Goal: Task Accomplishment & Management: Use online tool/utility

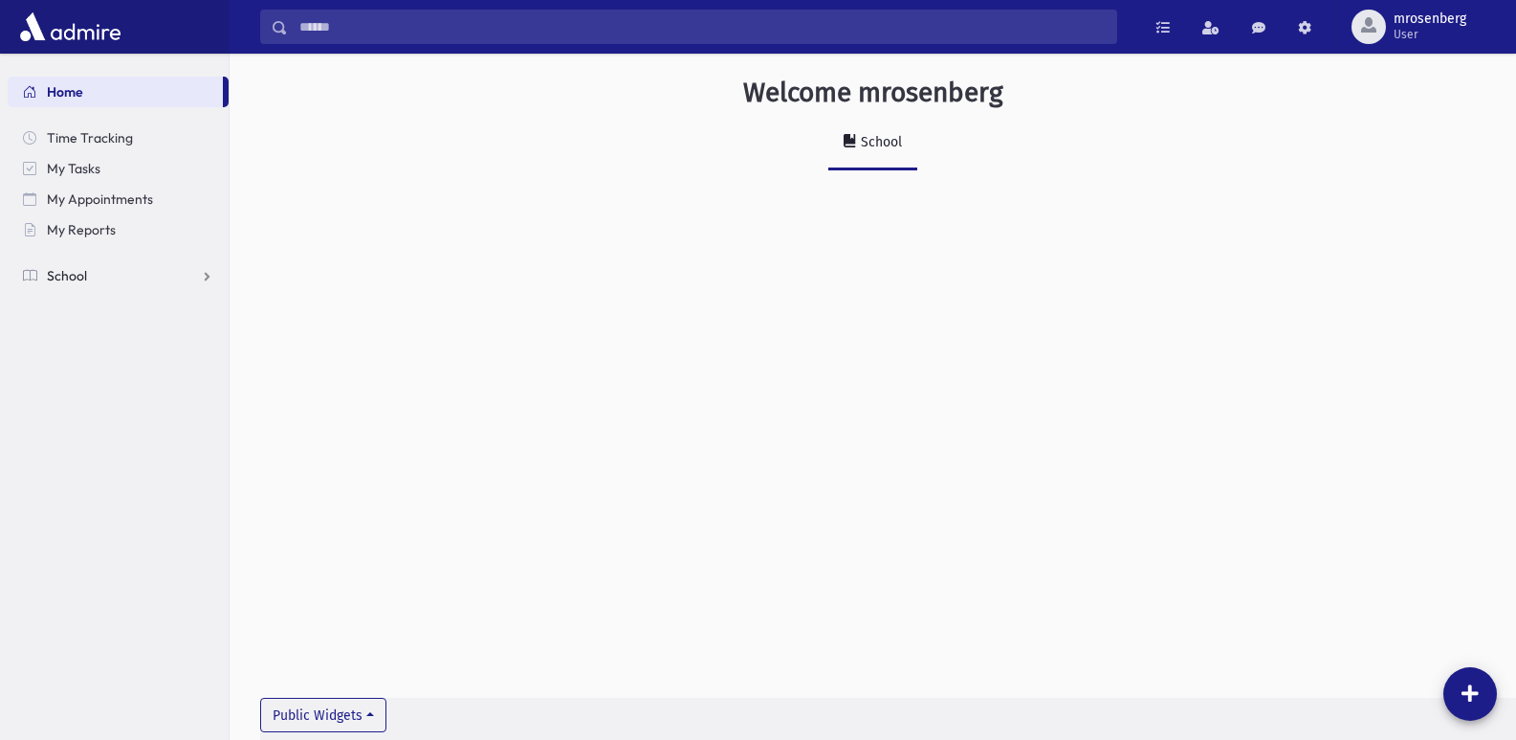
click at [69, 285] on link "School" at bounding box center [118, 275] width 221 height 31
click at [77, 340] on span "Attendance" at bounding box center [92, 336] width 71 height 17
click at [86, 375] on span "Entry" at bounding box center [89, 367] width 33 height 17
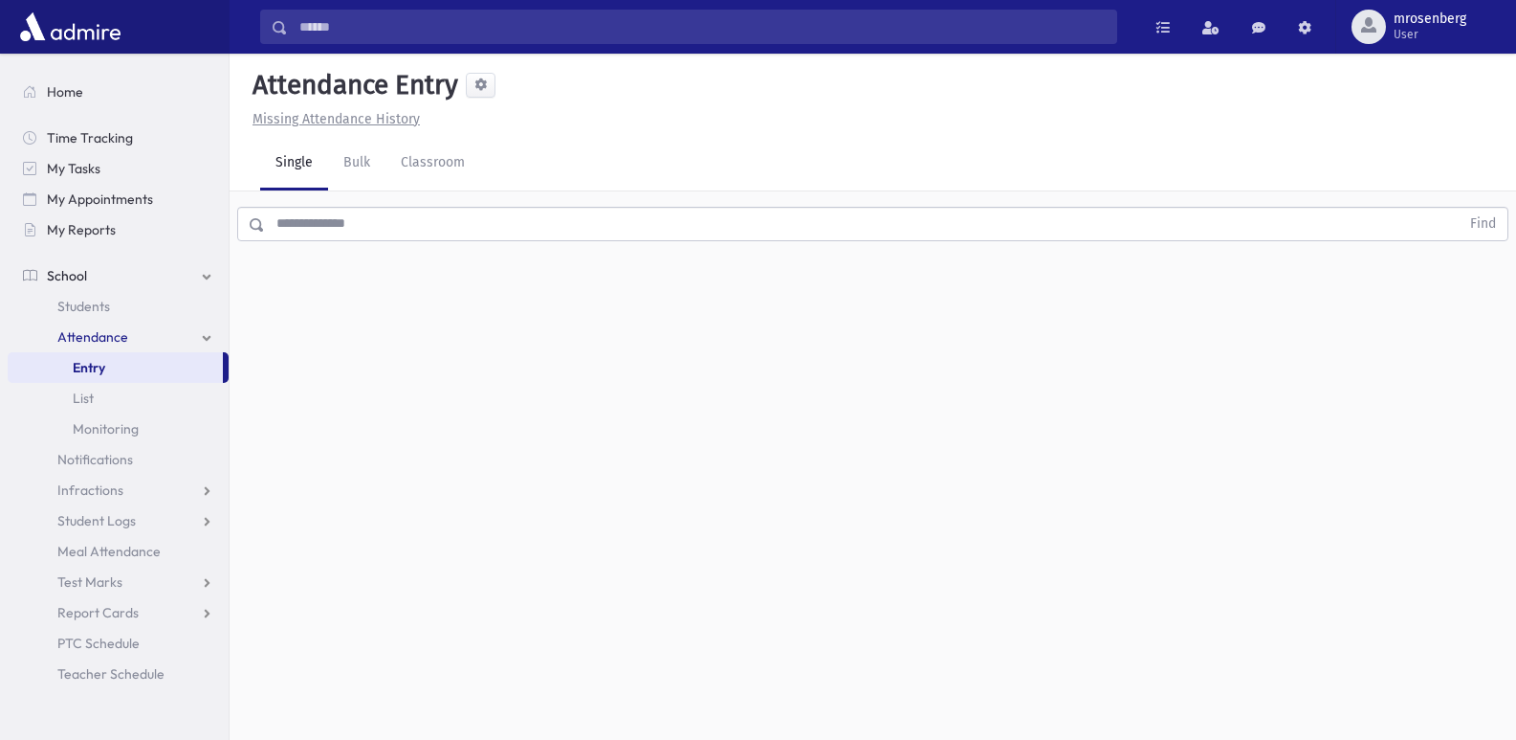
click at [387, 211] on input "text" at bounding box center [862, 224] width 1195 height 34
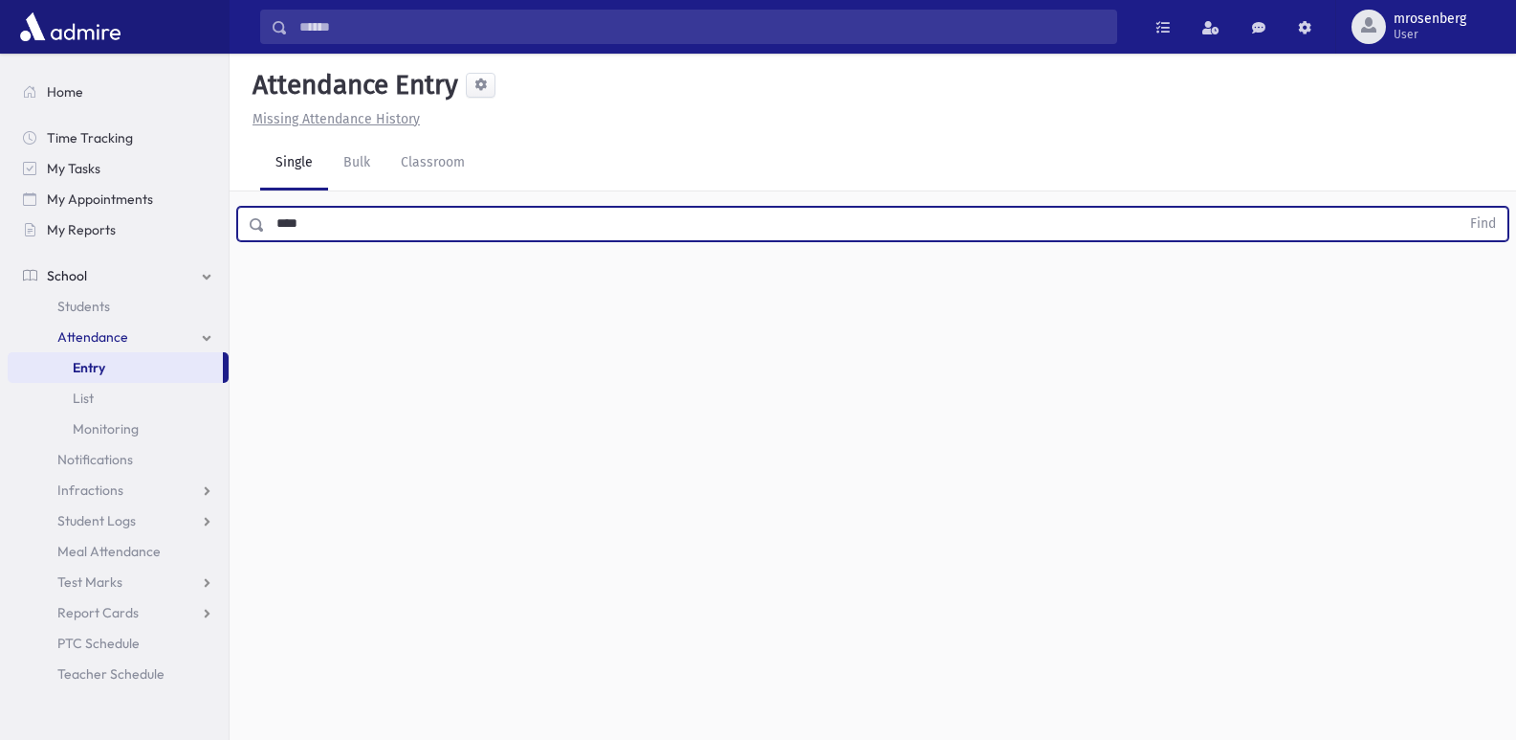
click at [1459, 208] on button "Find" at bounding box center [1483, 224] width 49 height 33
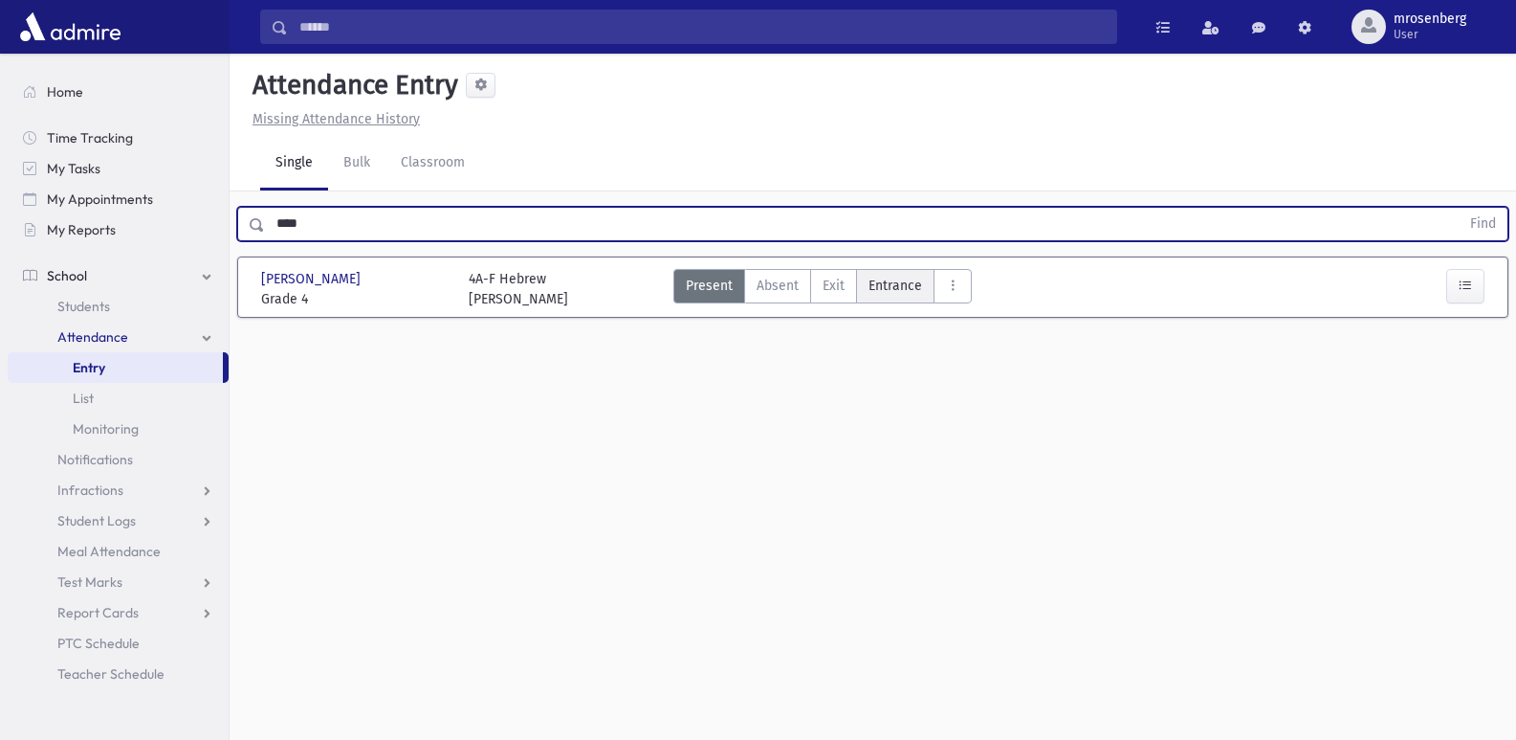
click at [903, 290] on span "Entrance" at bounding box center [896, 286] width 54 height 20
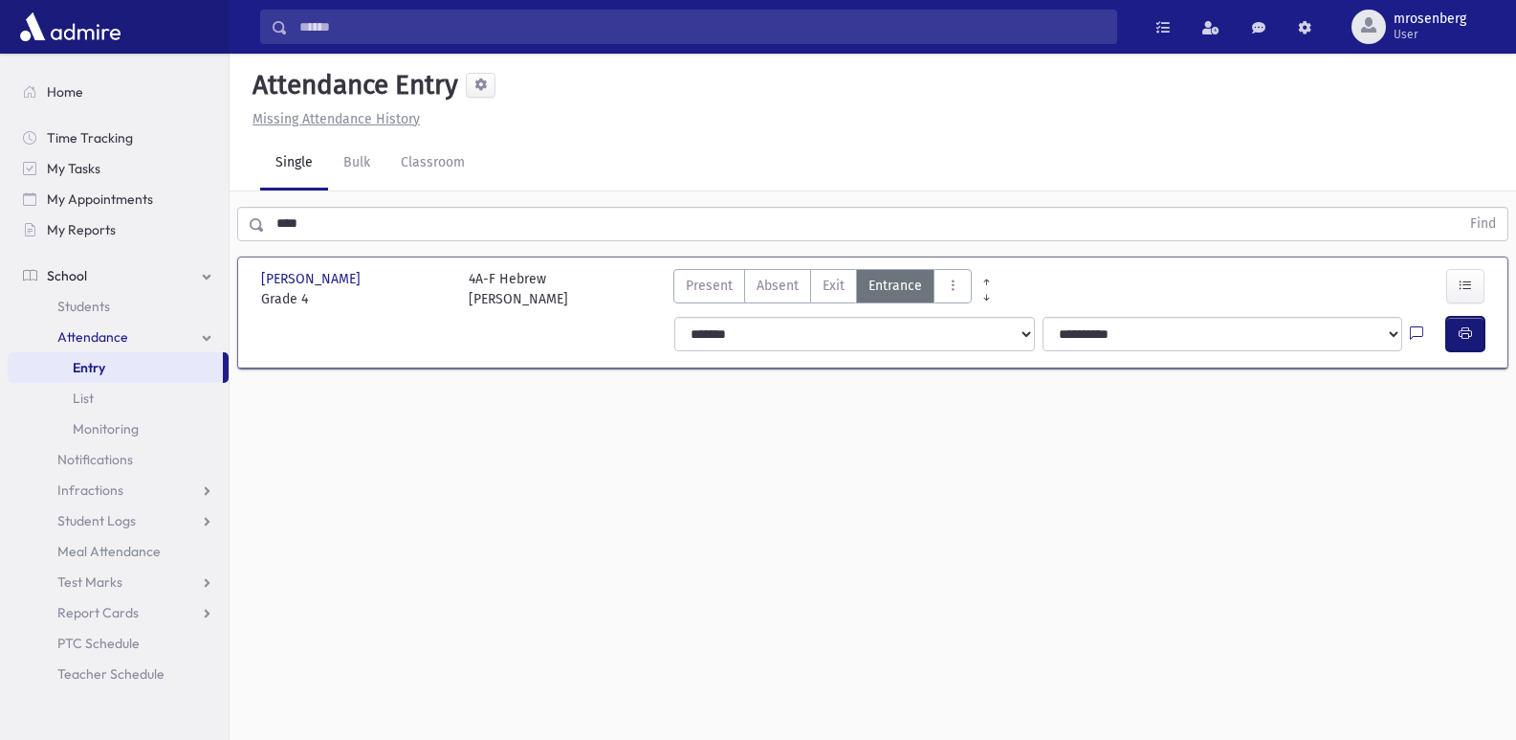
click at [1462, 321] on button "button" at bounding box center [1466, 334] width 38 height 34
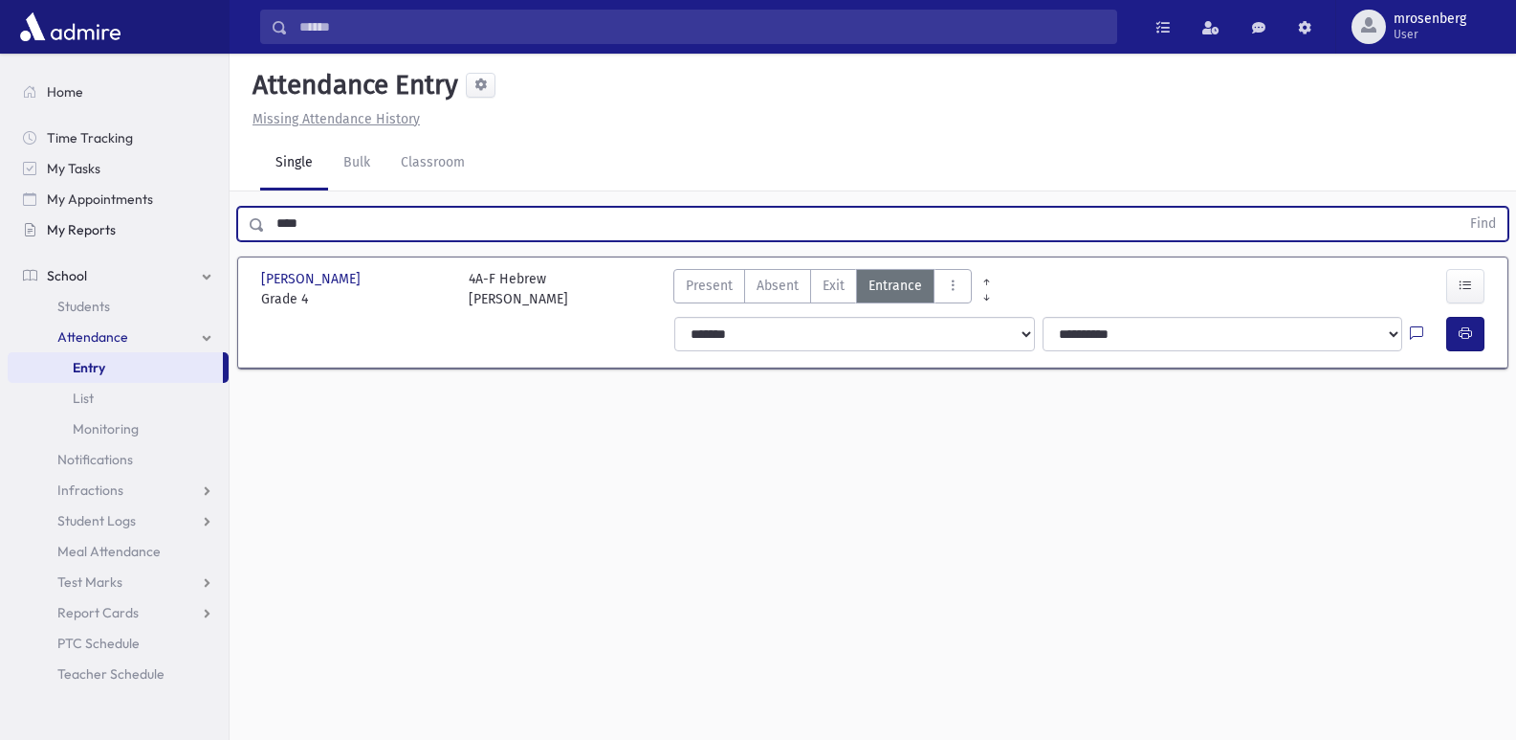
drag, startPoint x: 381, startPoint y: 224, endPoint x: 26, endPoint y: 228, distance: 355.0
click at [26, 228] on div "Search Results Students" at bounding box center [758, 391] width 1516 height 783
click at [1459, 208] on button "Find" at bounding box center [1483, 224] width 49 height 33
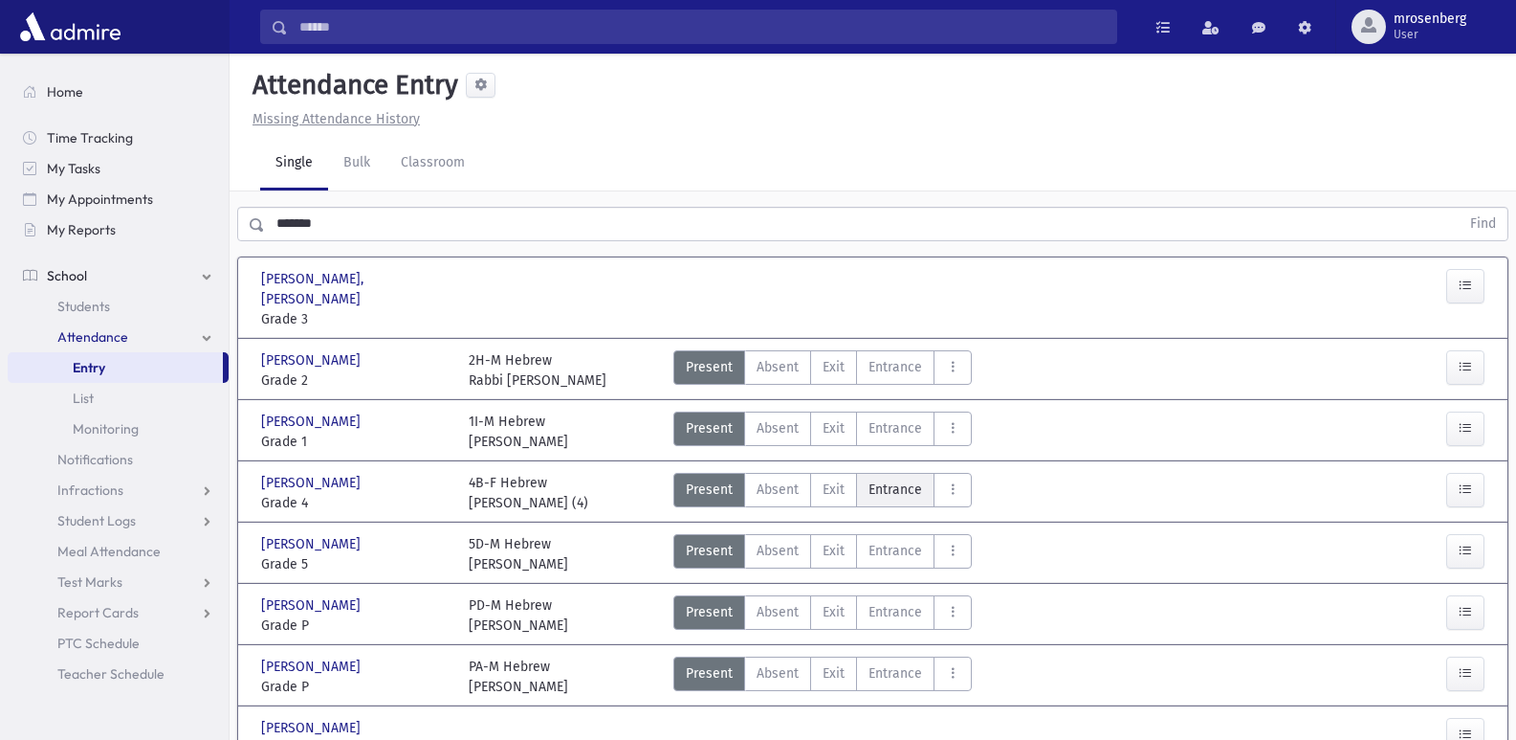
click at [876, 479] on span "Entrance" at bounding box center [896, 489] width 54 height 20
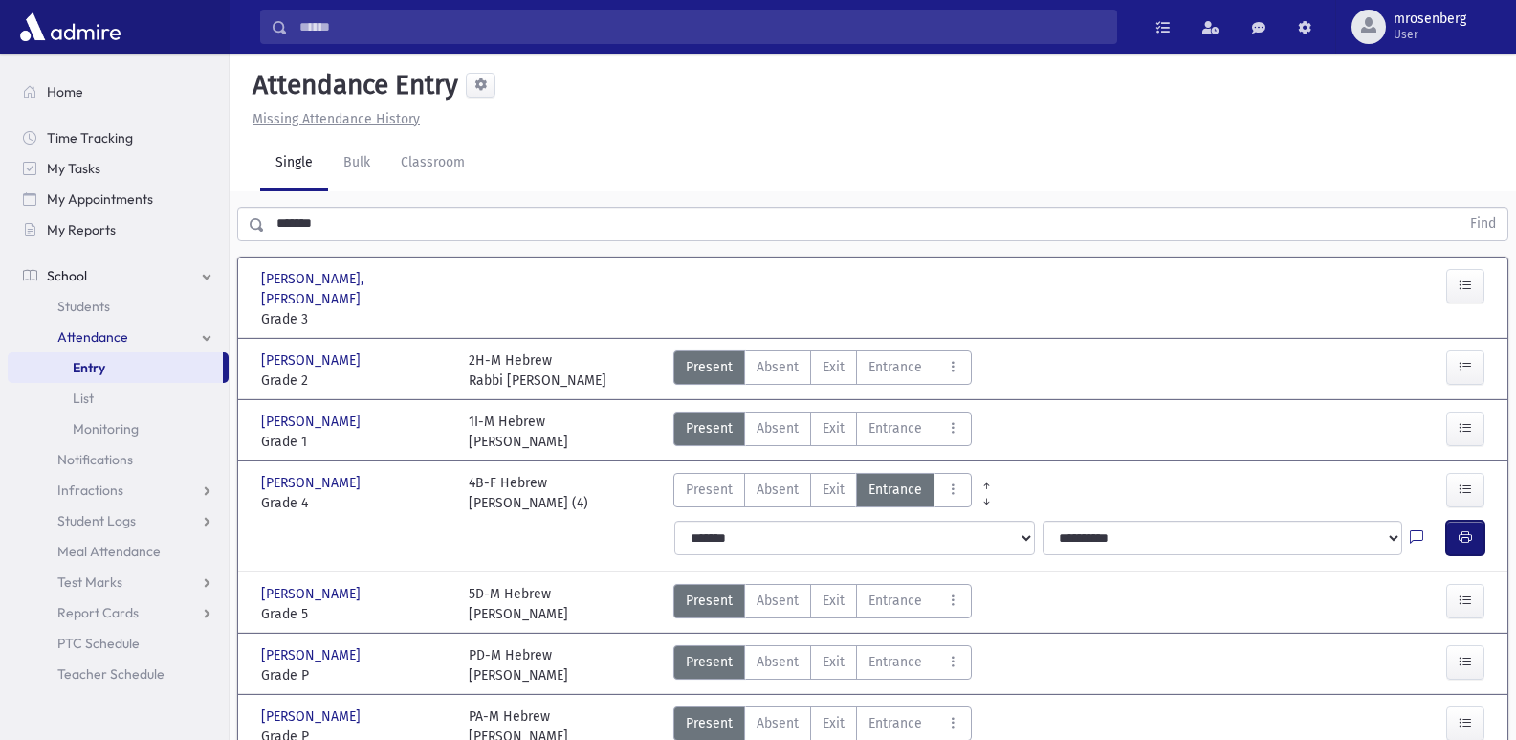
click at [1475, 520] on button "button" at bounding box center [1466, 537] width 38 height 34
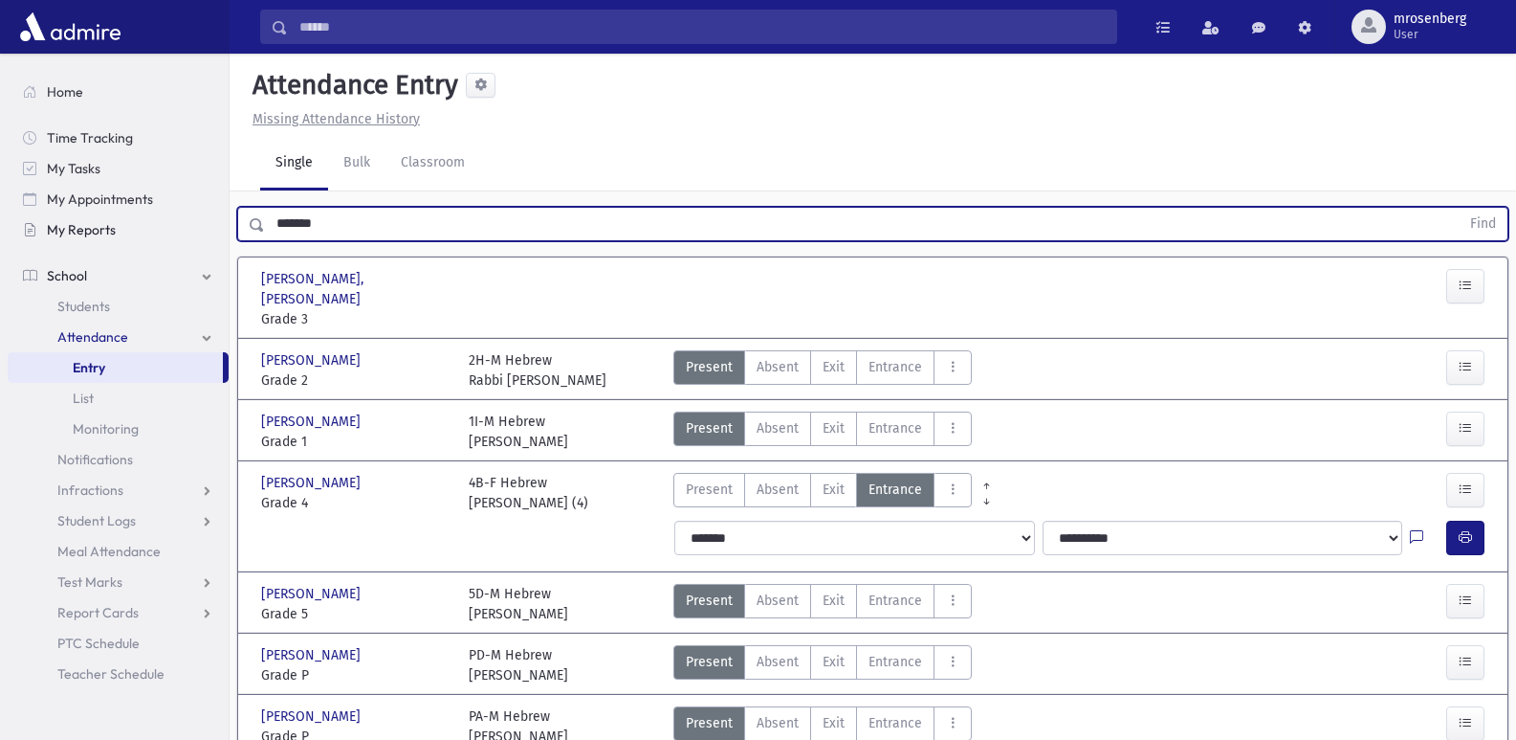
drag, startPoint x: 338, startPoint y: 219, endPoint x: 119, endPoint y: 232, distance: 219.5
click at [119, 232] on div "Search Results Students" at bounding box center [758, 453] width 1516 height 906
click at [1459, 208] on button "Find" at bounding box center [1483, 224] width 49 height 33
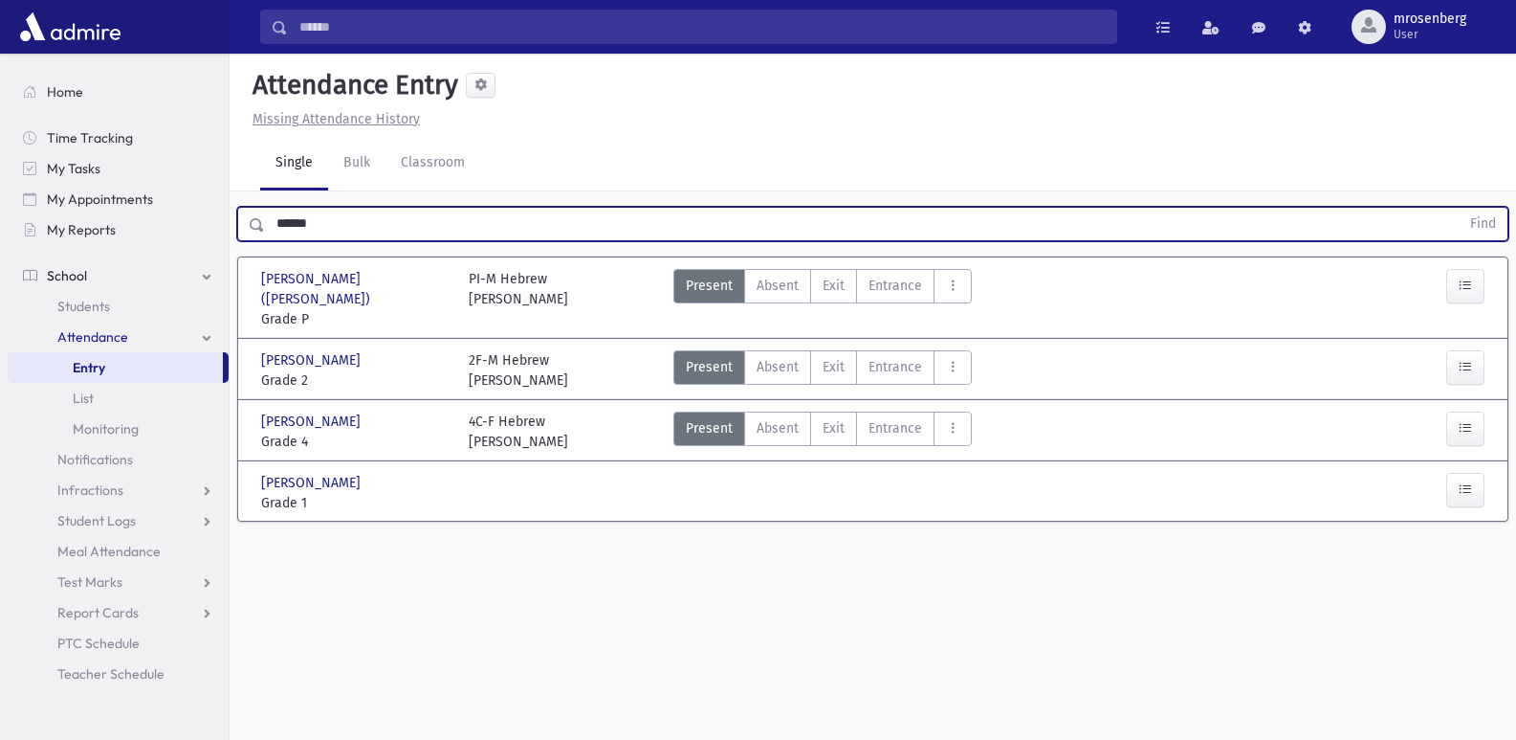
drag, startPoint x: 361, startPoint y: 232, endPoint x: 166, endPoint y: 249, distance: 195.9
click at [166, 249] on div "Search Results Students" at bounding box center [758, 391] width 1516 height 783
type input "**********"
click at [1459, 208] on button "Find" at bounding box center [1483, 224] width 49 height 33
